Goal: Task Accomplishment & Management: Manage account settings

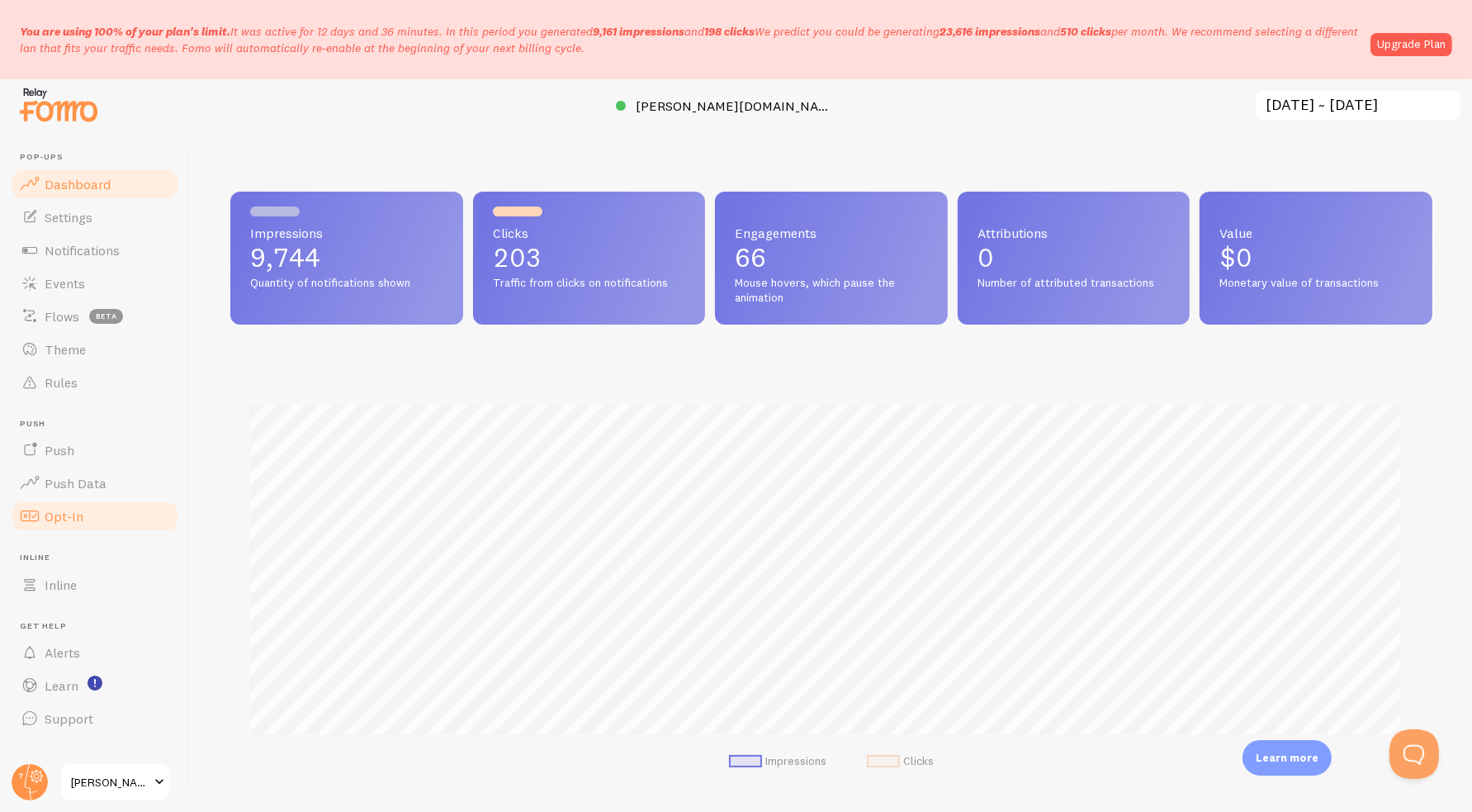
click at [62, 519] on span "Opt-In" at bounding box center [63, 515] width 39 height 16
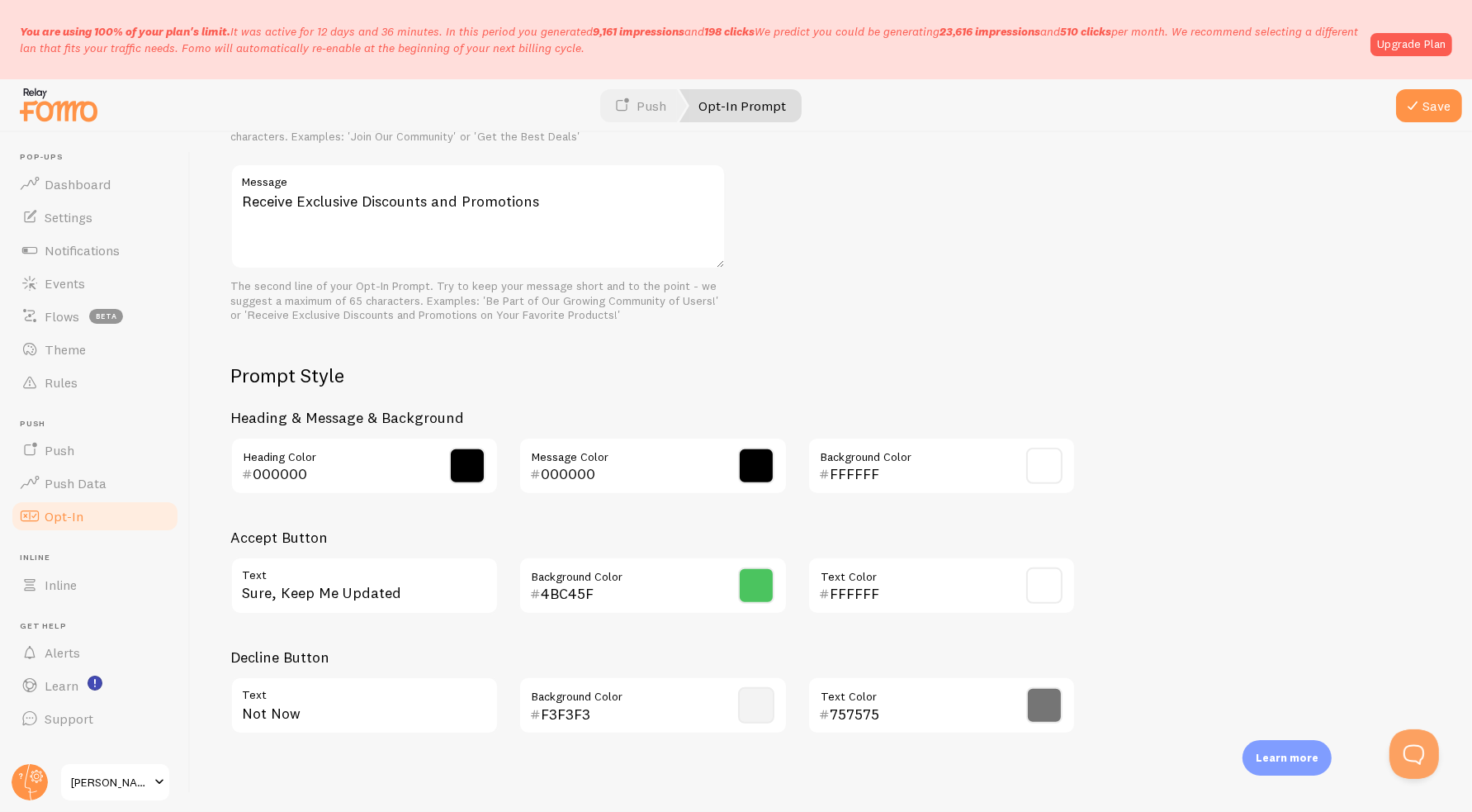
scroll to position [619, 0]
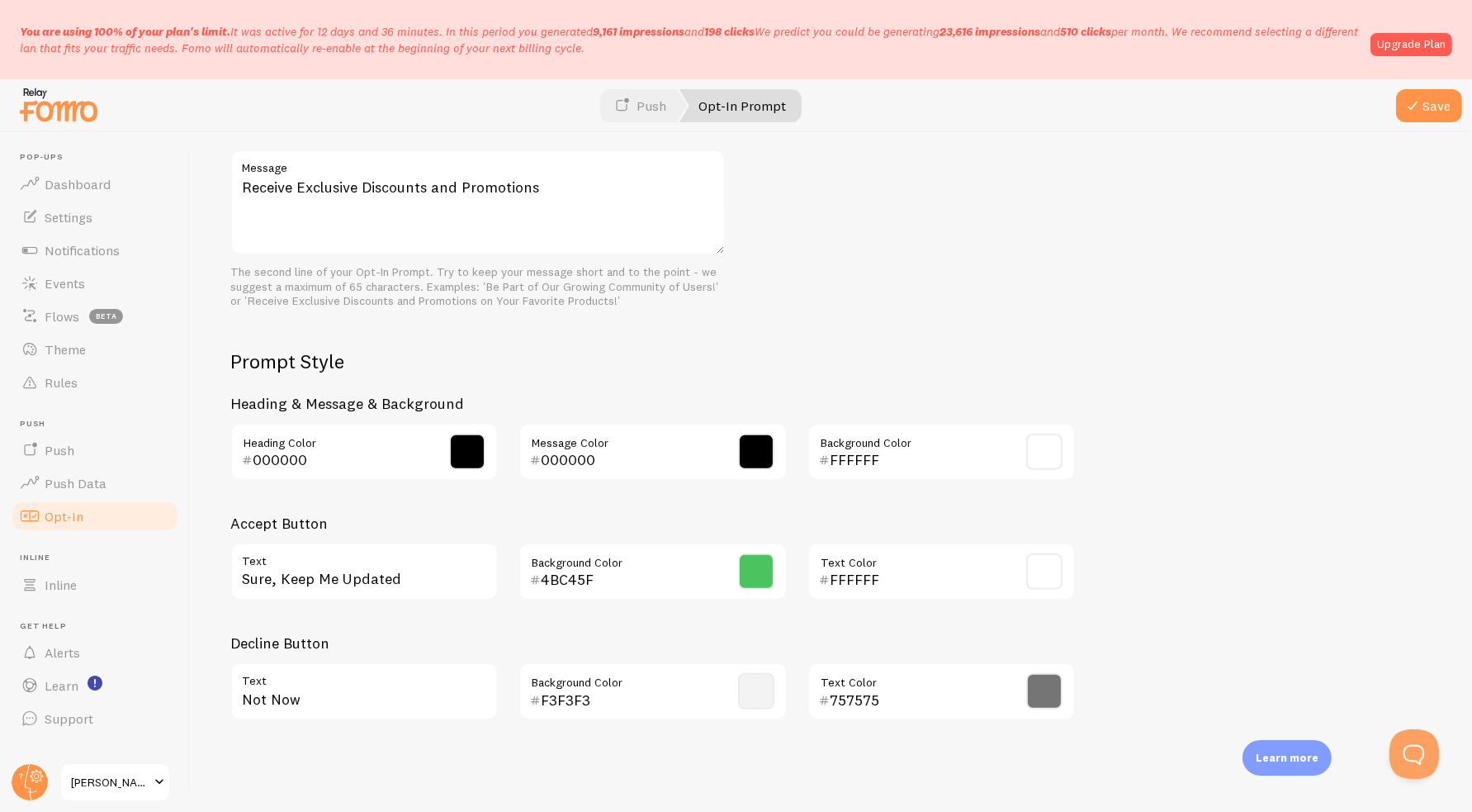
click at [753, 110] on link "Opt-In Prompt" at bounding box center [740, 105] width 122 height 33
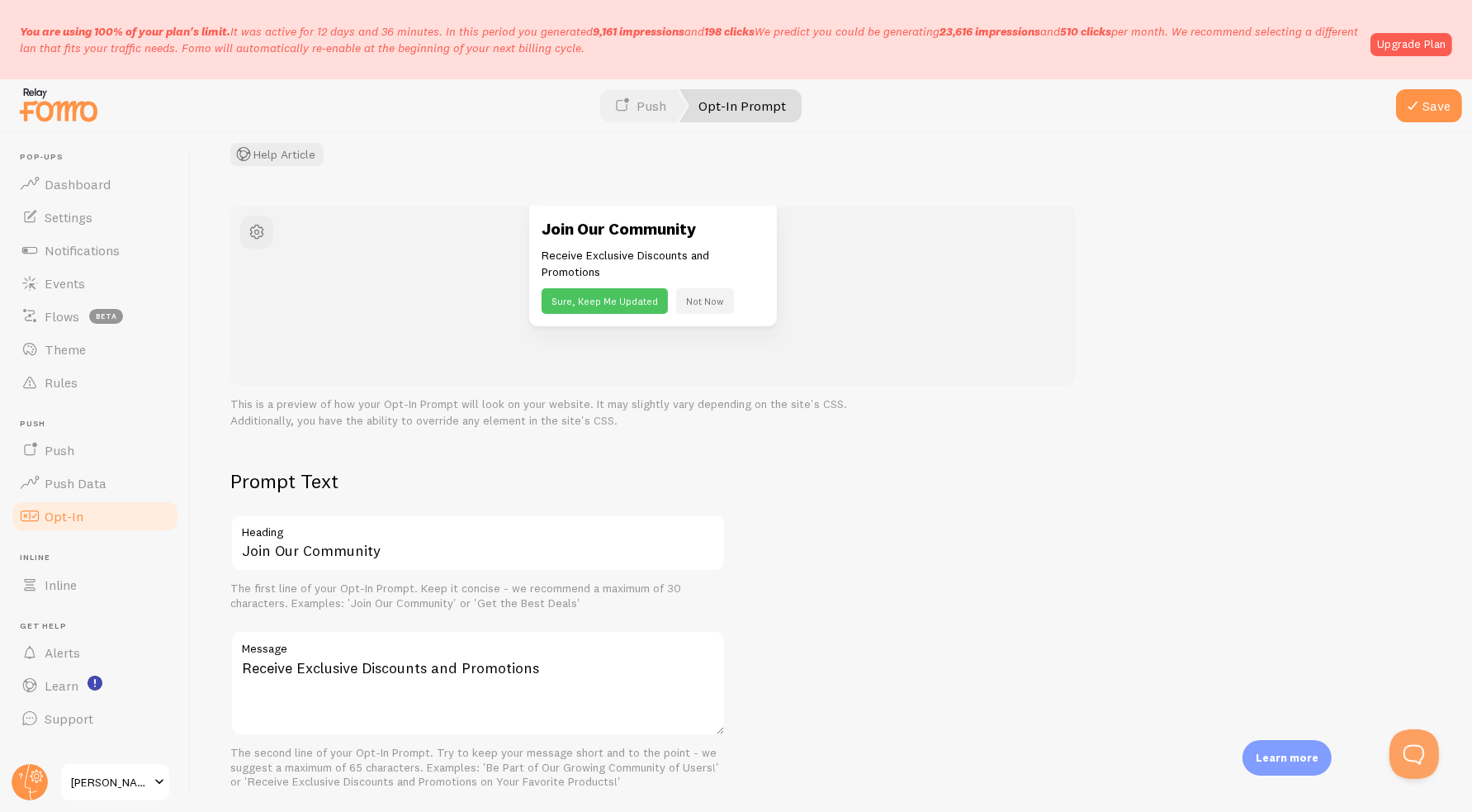
scroll to position [123, 0]
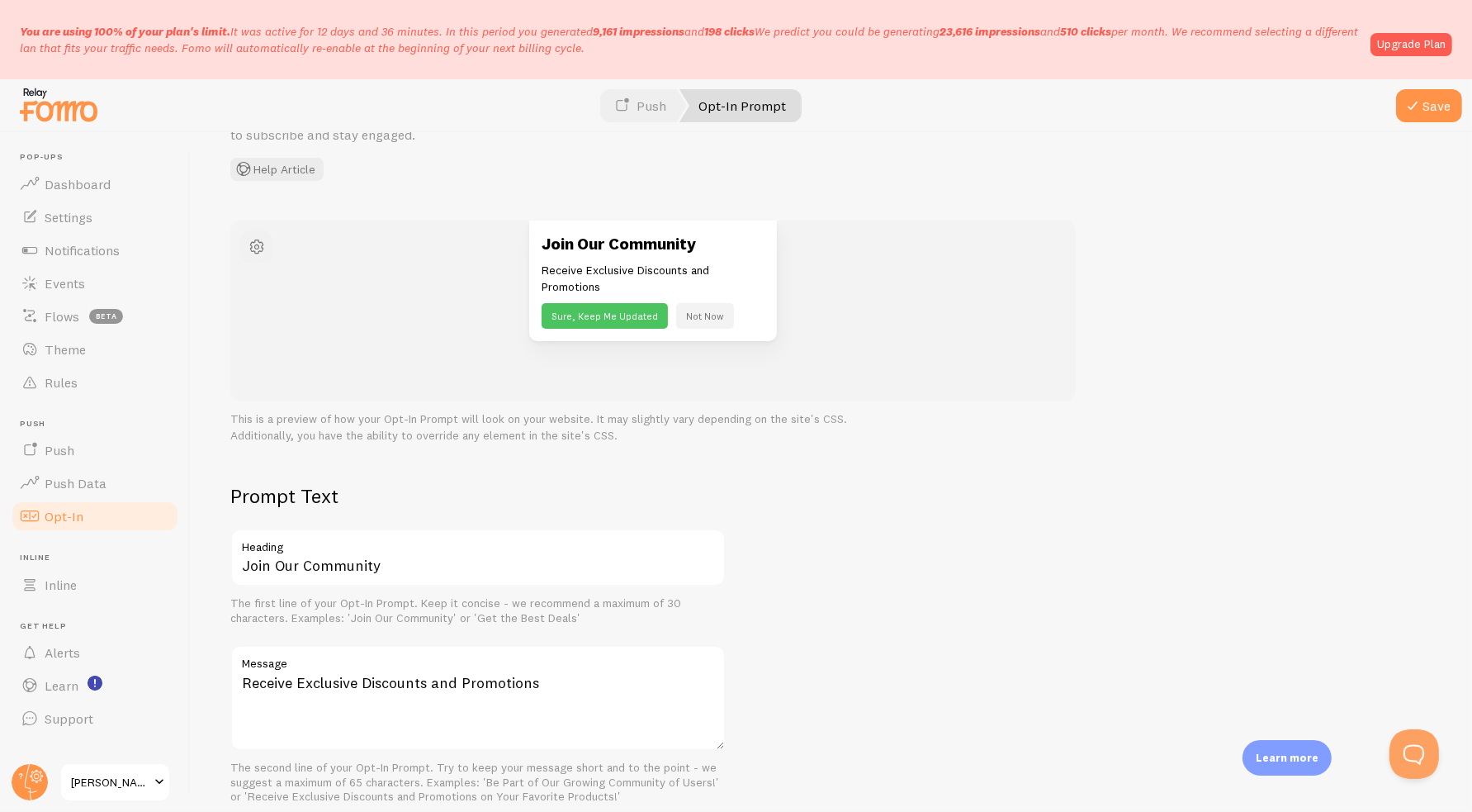
click at [254, 247] on span "button" at bounding box center [257, 246] width 20 height 20
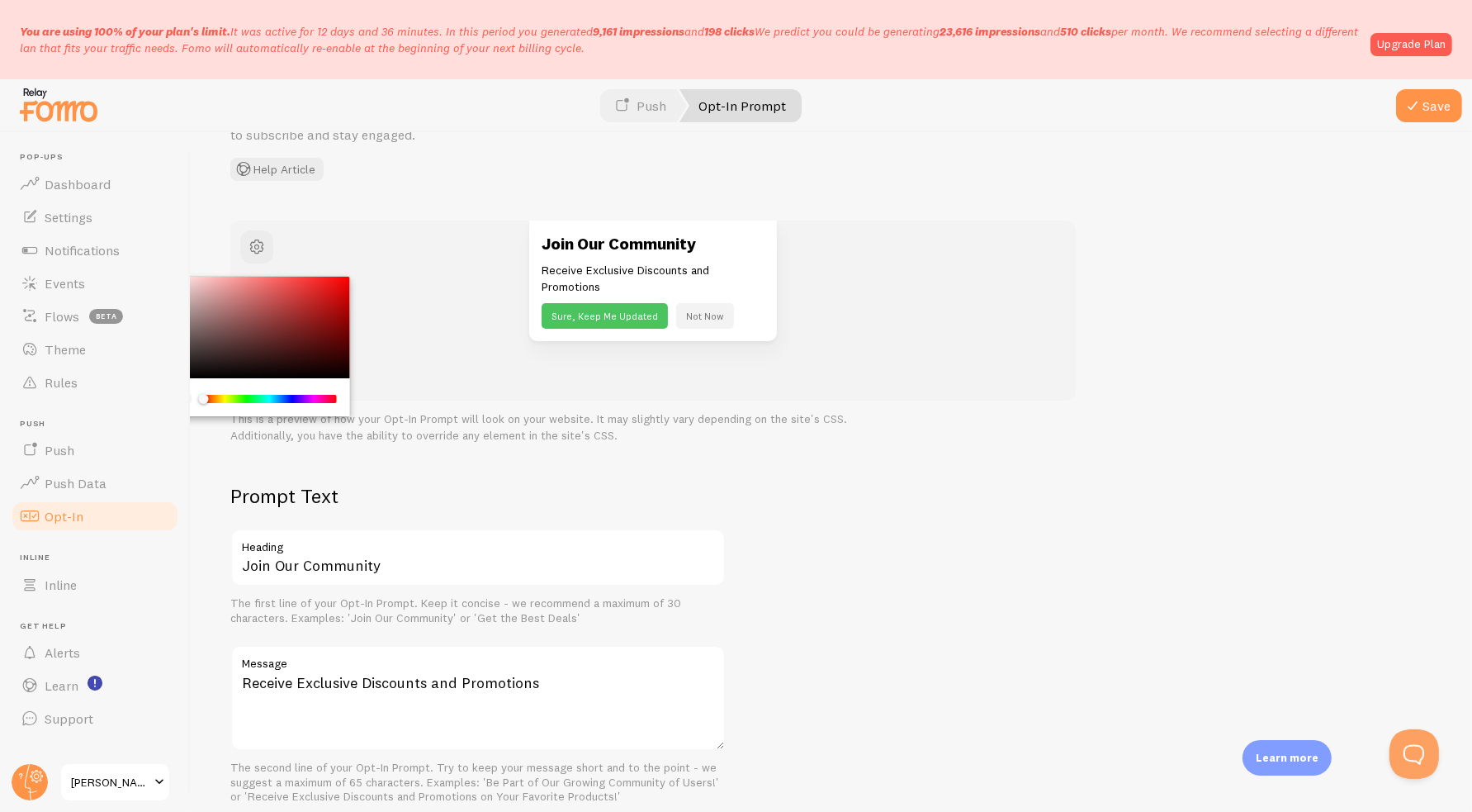
click at [414, 372] on div "Join Our Community Receive Exclusive Discounts and Promotions Sure, Keep Me Upd…" at bounding box center [653, 311] width 846 height 181
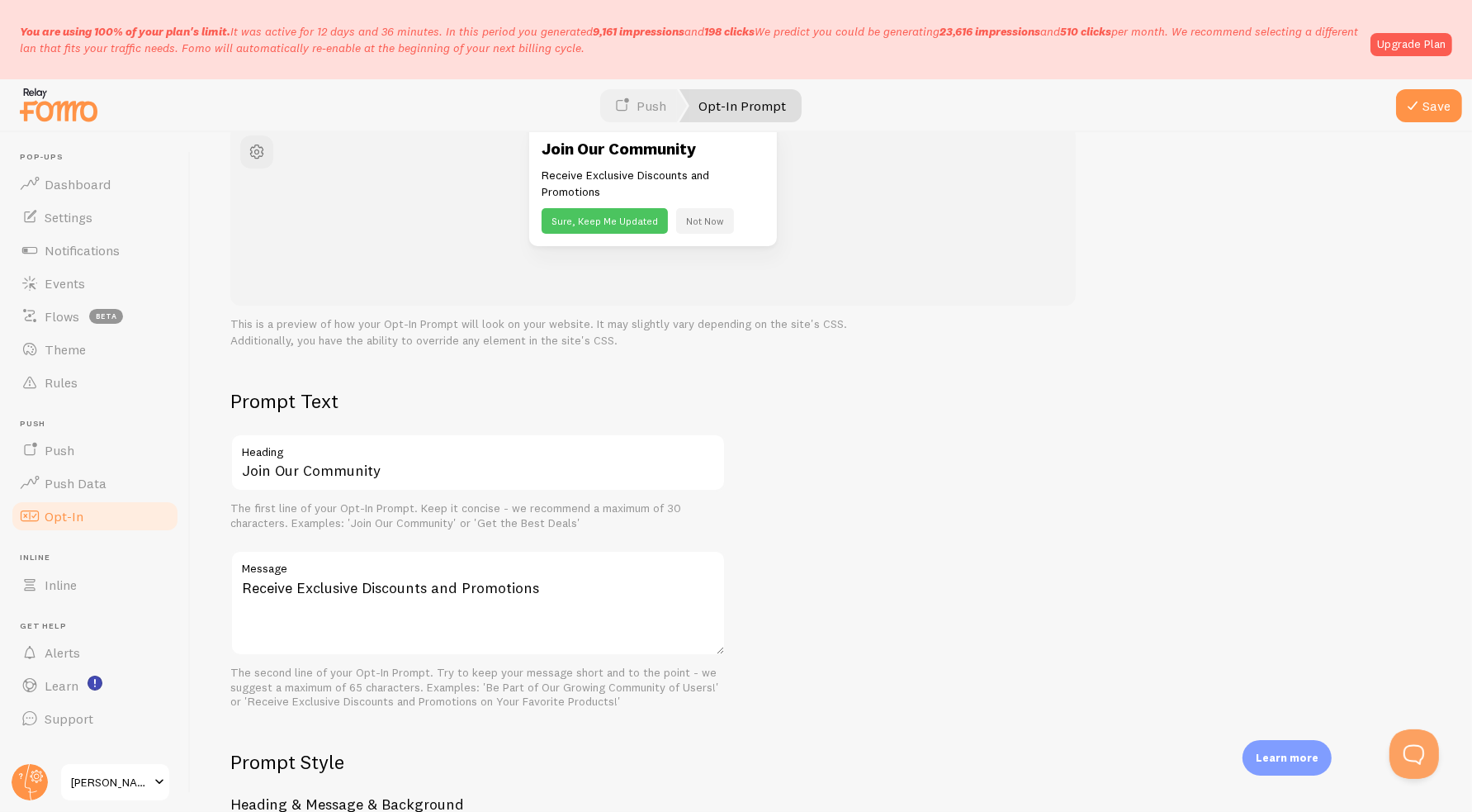
scroll to position [0, 0]
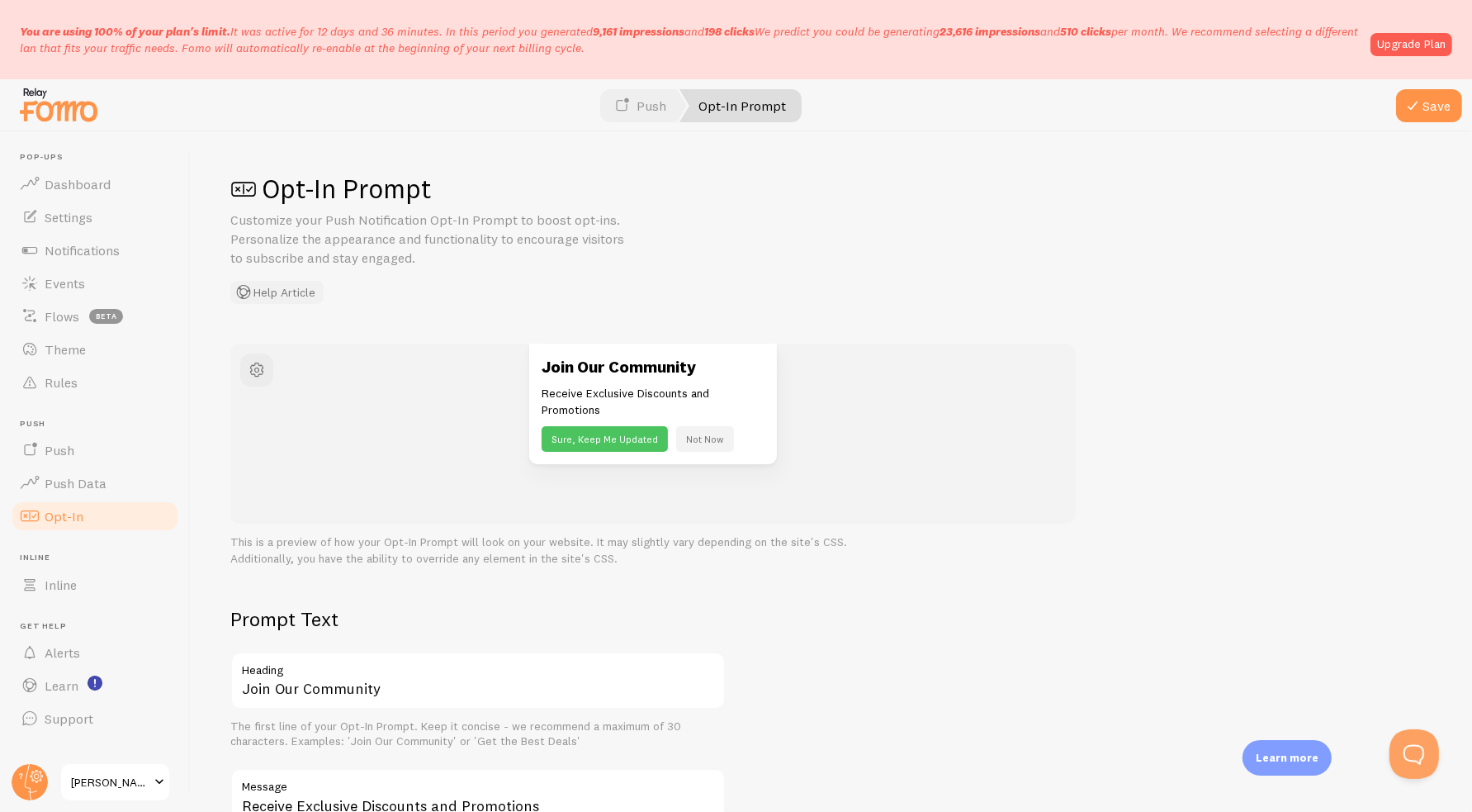
click at [295, 293] on button "Help Article" at bounding box center [276, 292] width 93 height 23
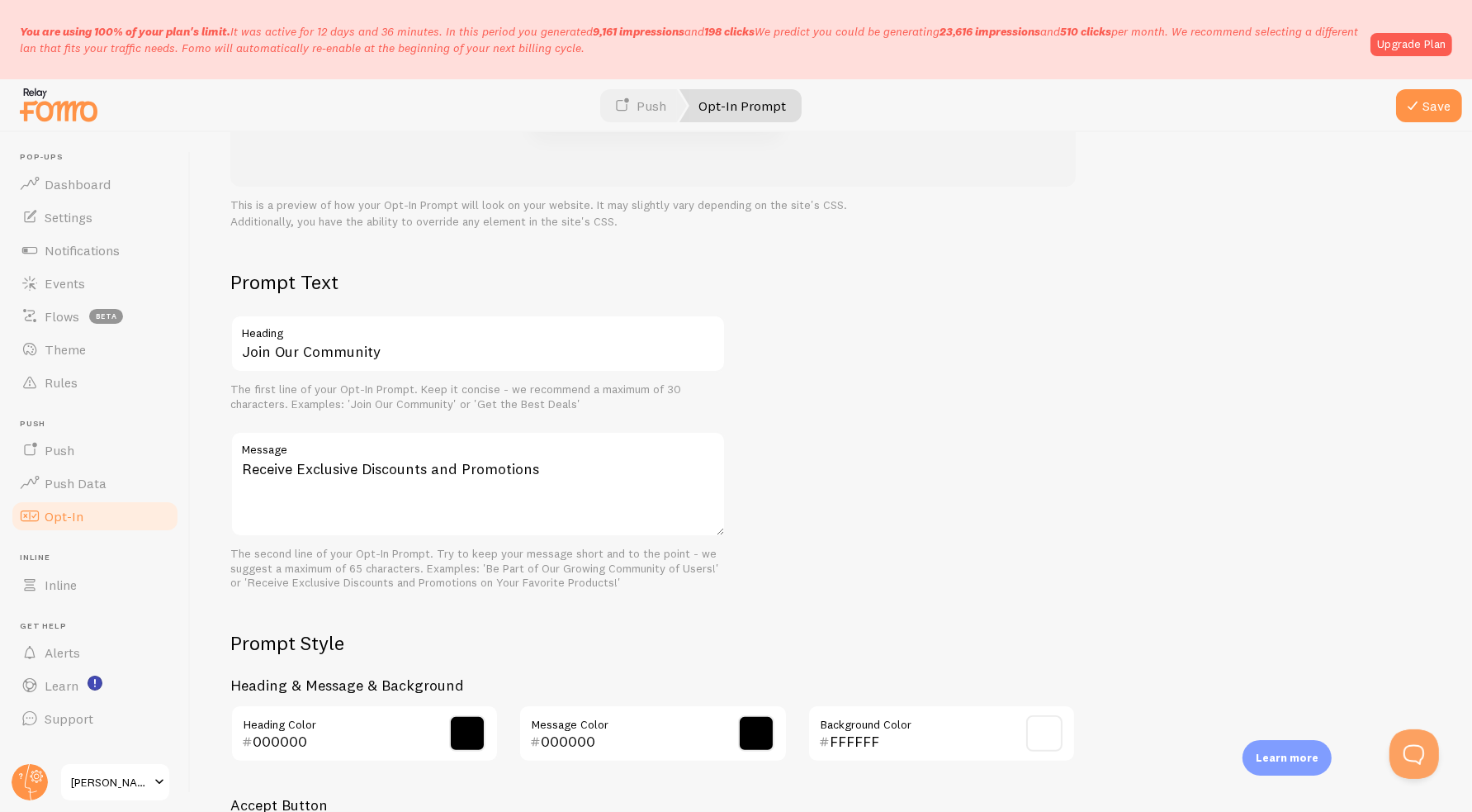
scroll to position [370, 0]
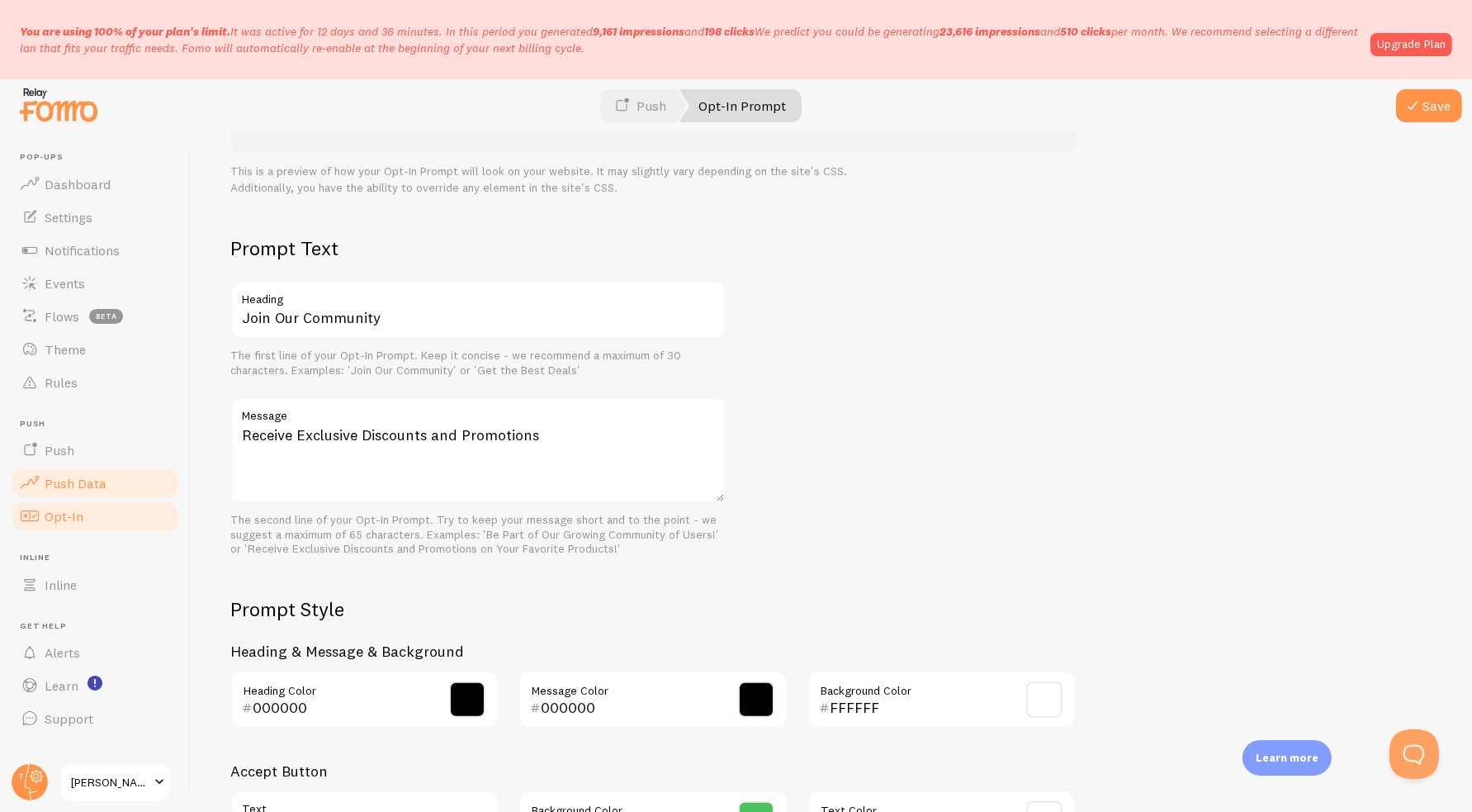
click at [109, 473] on link "Push Data" at bounding box center [95, 483] width 170 height 33
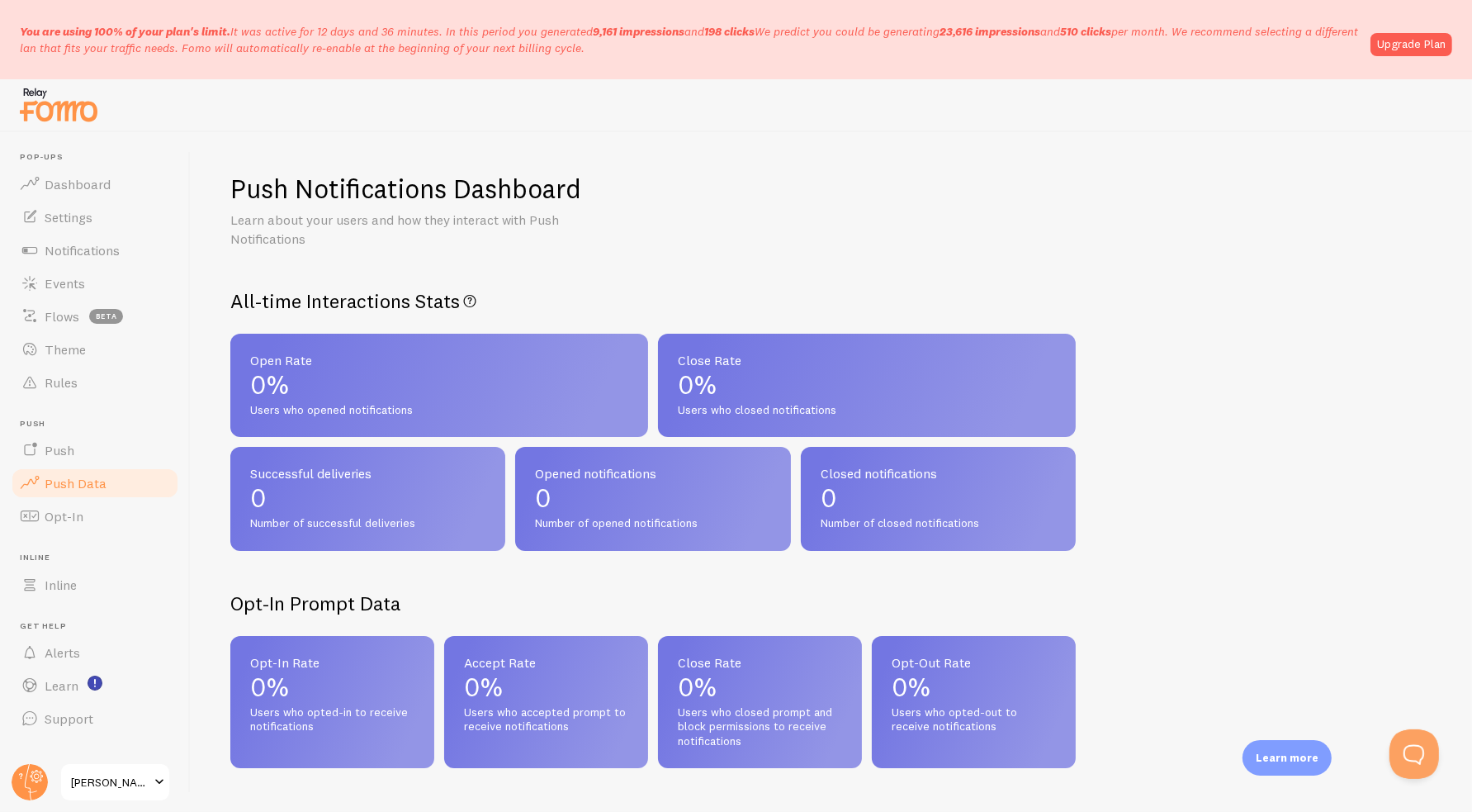
click at [87, 466] on link "Push Data" at bounding box center [95, 483] width 170 height 33
click at [87, 450] on link "Push" at bounding box center [95, 450] width 170 height 33
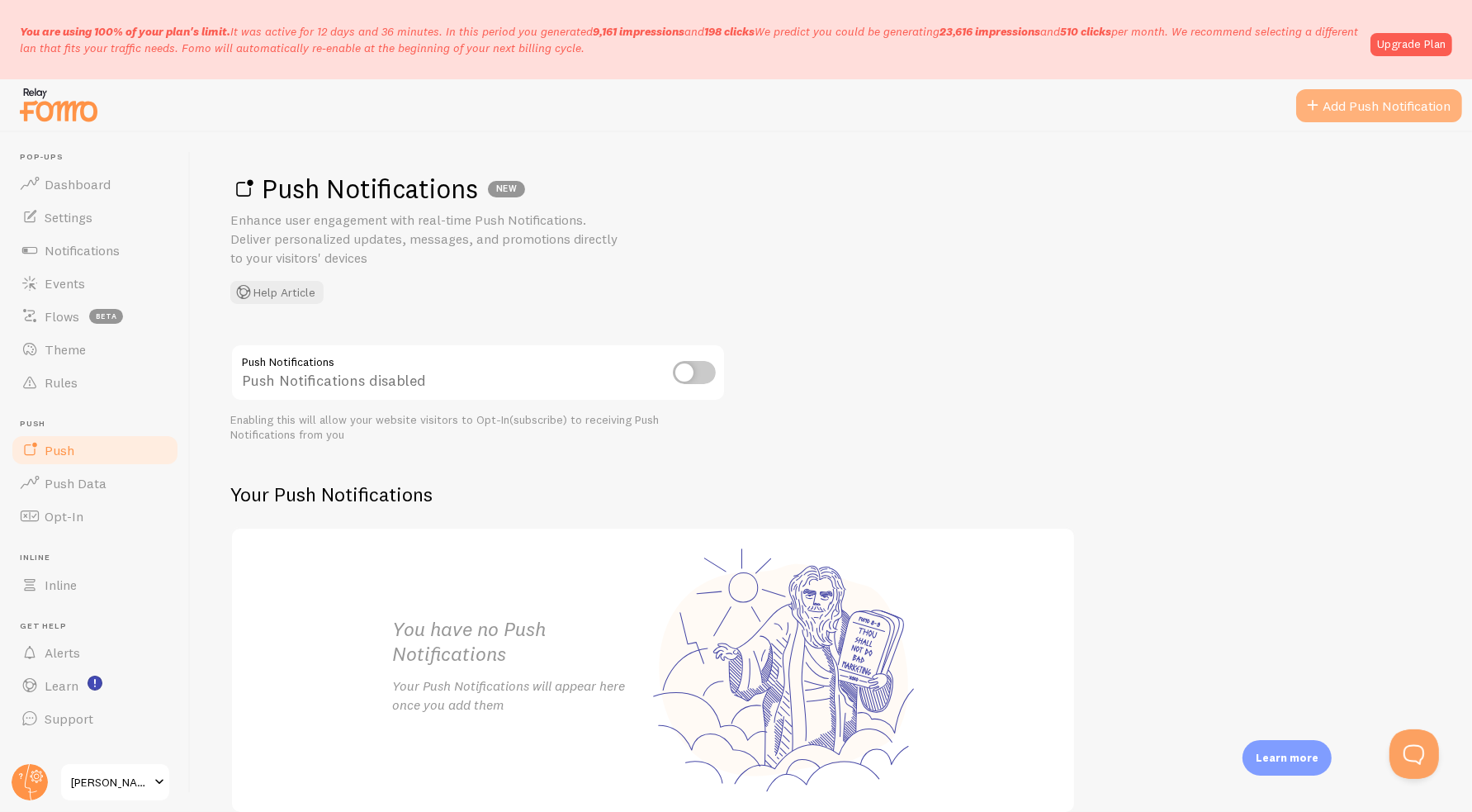
click at [1401, 115] on link "Add Push Notification" at bounding box center [1380, 105] width 166 height 33
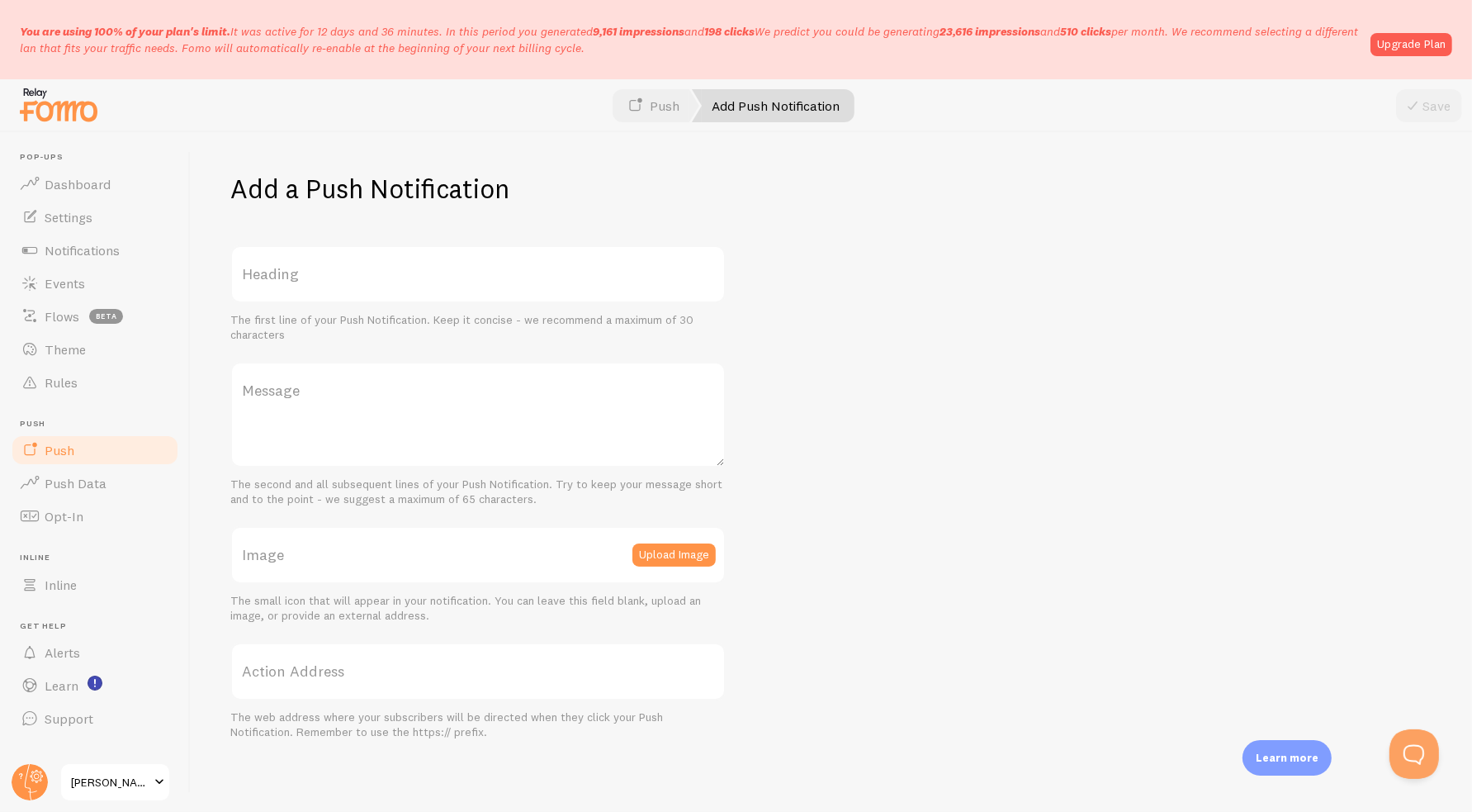
scroll to position [7, 0]
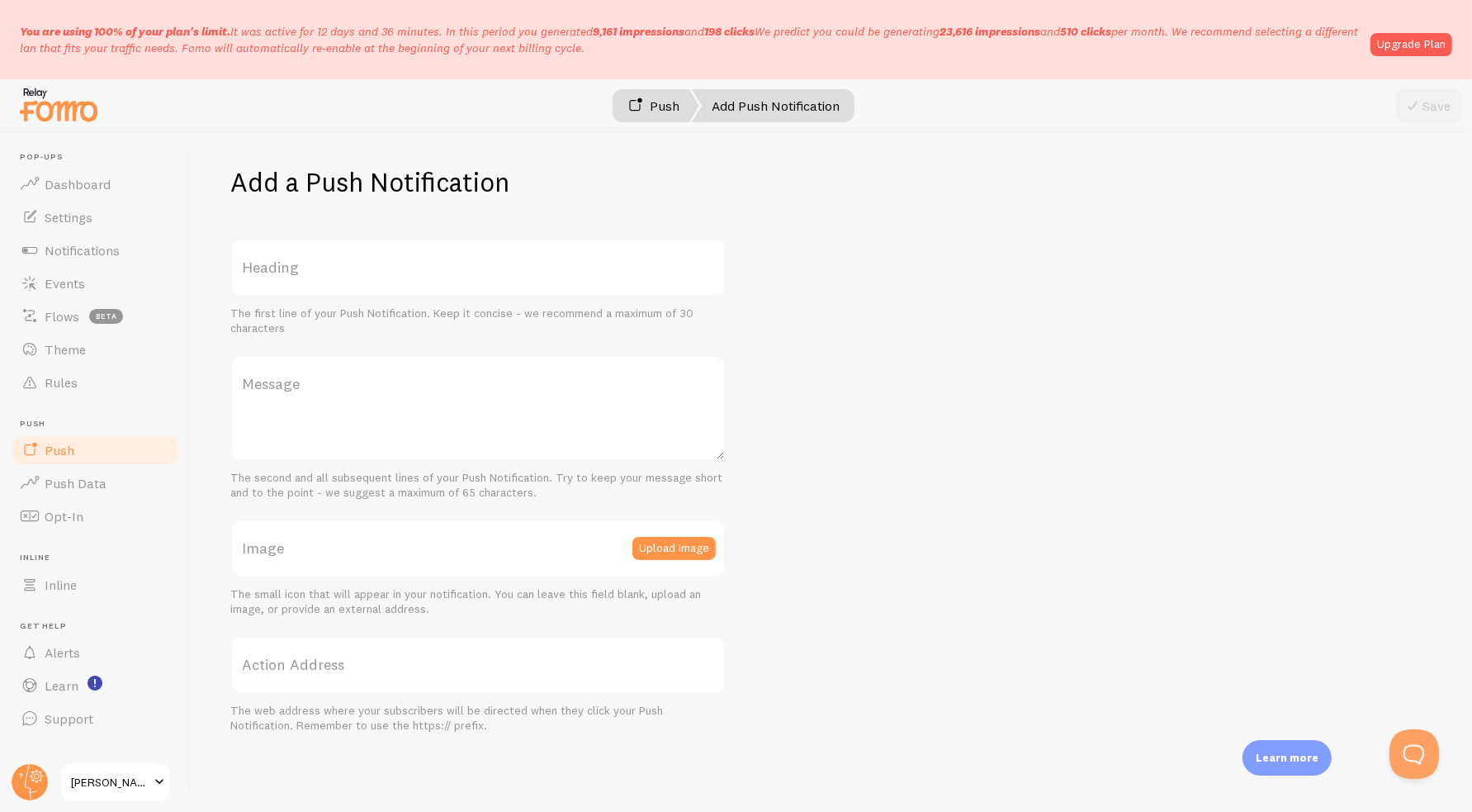
click at [640, 114] on span at bounding box center [634, 105] width 20 height 20
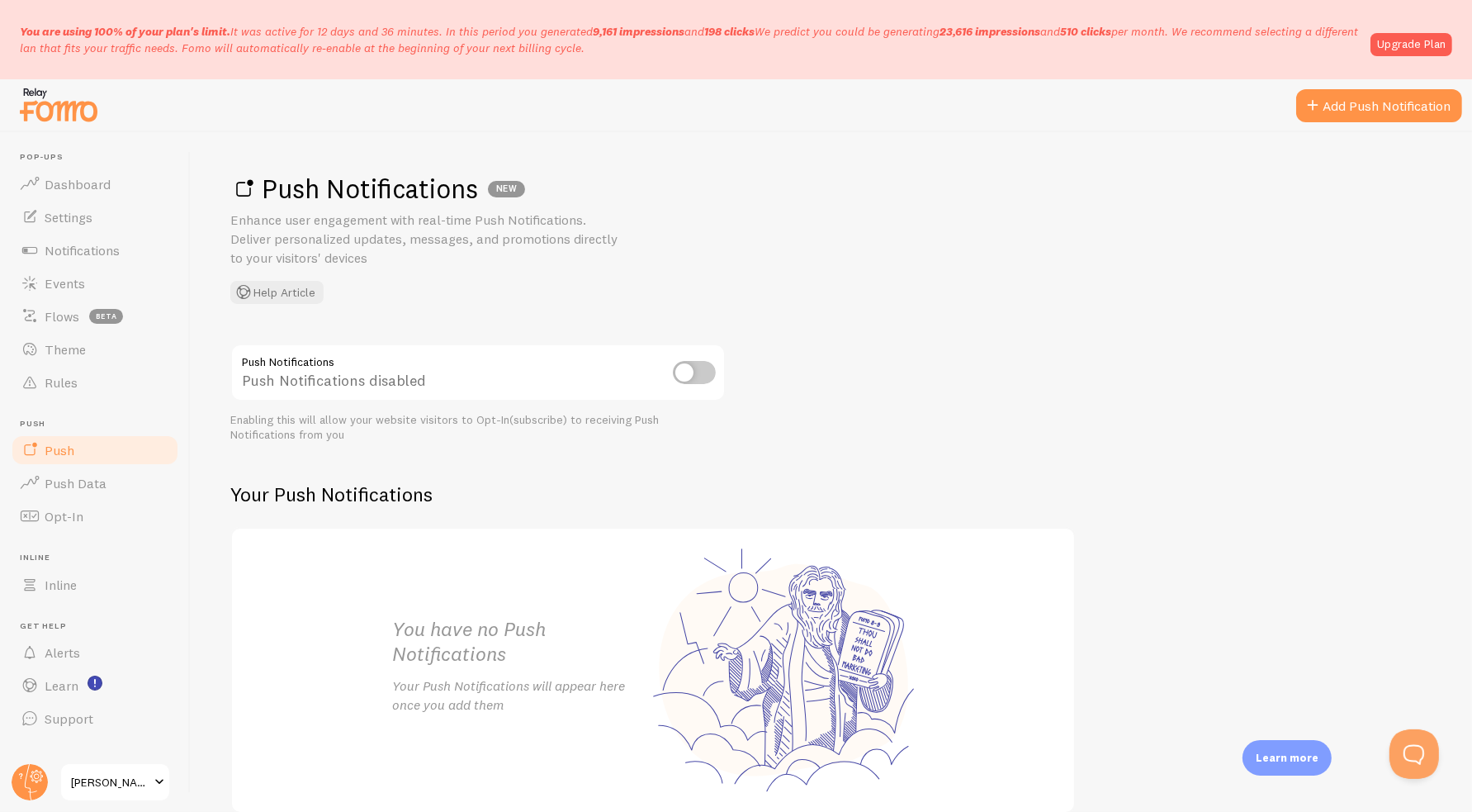
click at [688, 386] on div "Push Notifications disabled" at bounding box center [478, 373] width 496 height 60
click at [701, 371] on input "checkbox" at bounding box center [694, 372] width 43 height 23
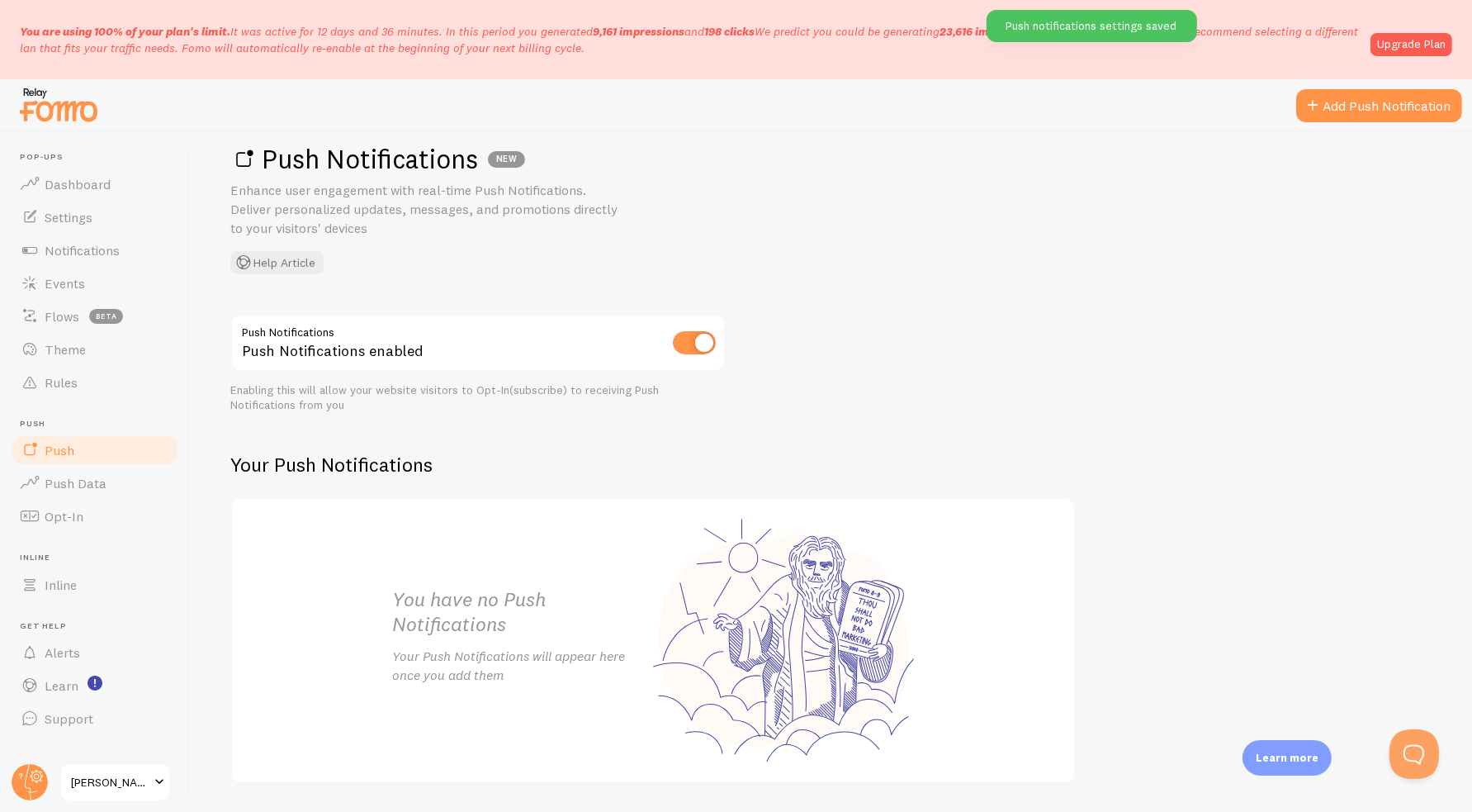
scroll to position [80, 0]
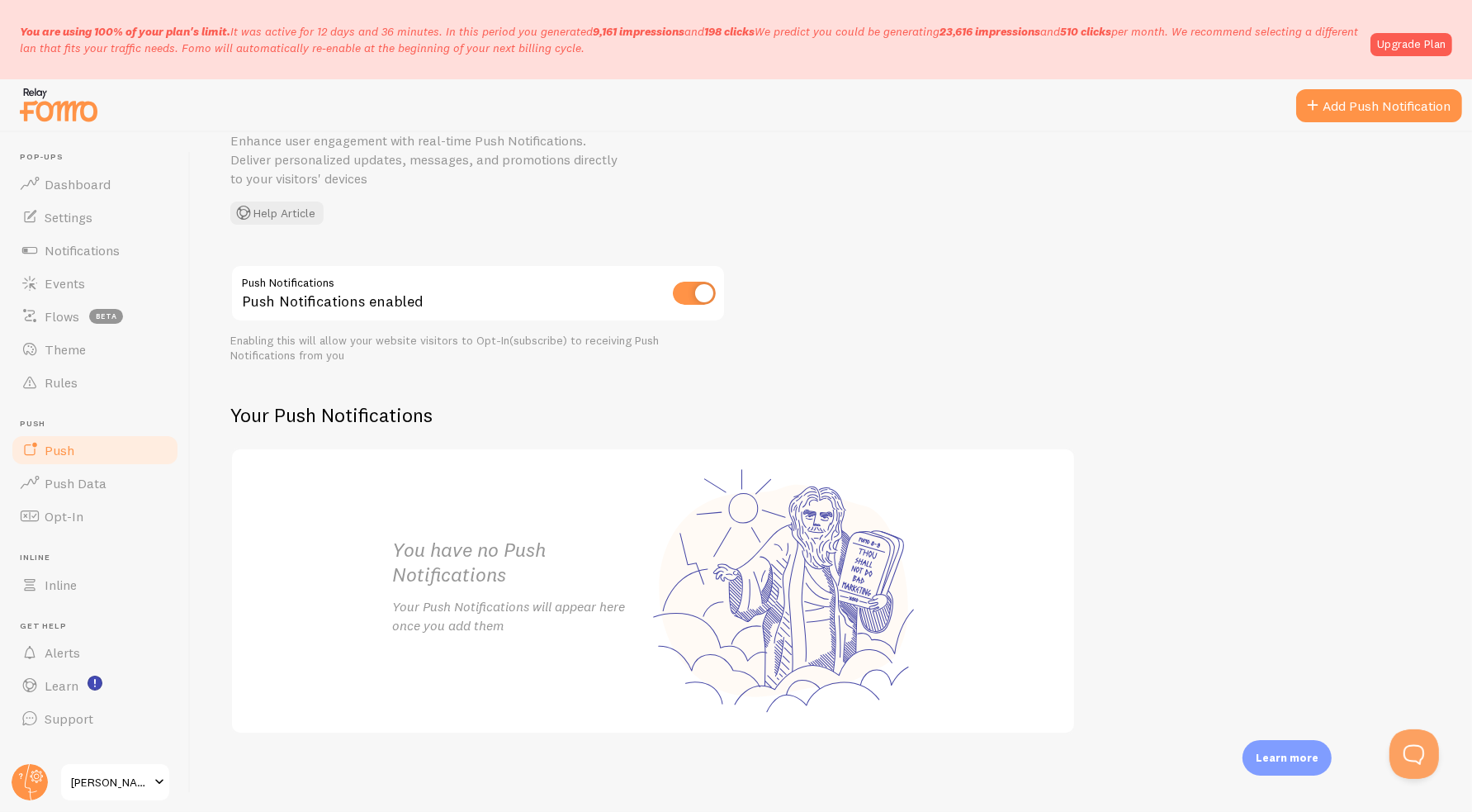
click at [700, 279] on div "Push Notifications enabled" at bounding box center [478, 294] width 496 height 60
click at [700, 289] on input "checkbox" at bounding box center [694, 293] width 43 height 23
checkbox input "false"
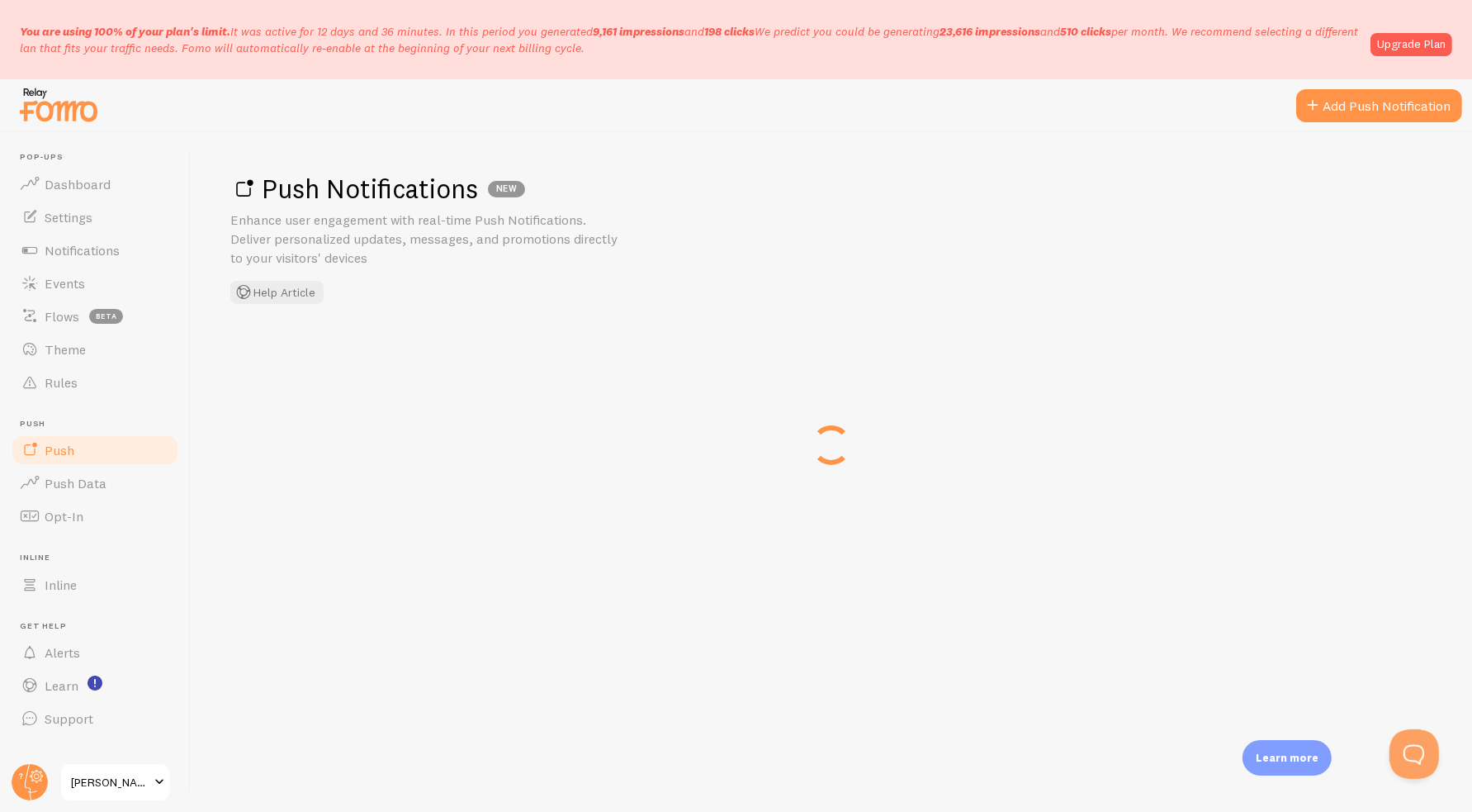
scroll to position [0, 0]
